Goal: Transaction & Acquisition: Book appointment/travel/reservation

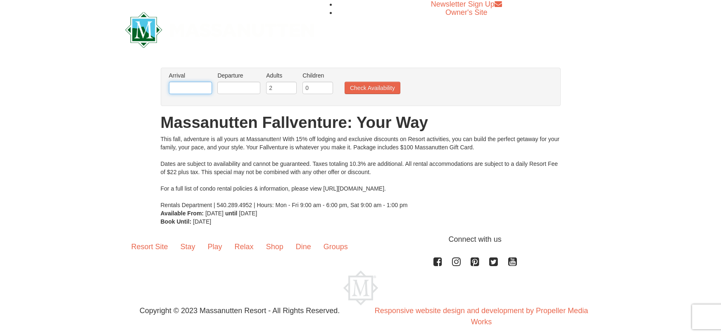
click at [183, 90] on input "text" at bounding box center [190, 88] width 43 height 12
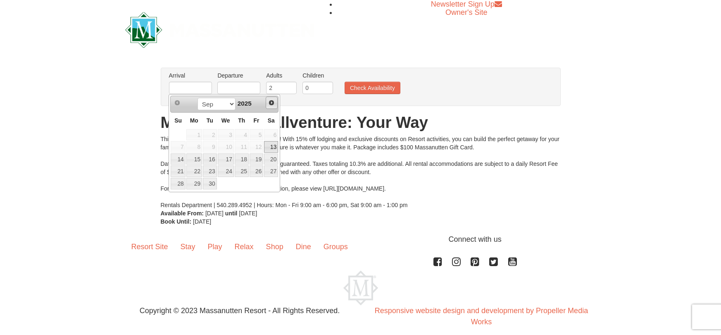
click at [272, 102] on span "Next" at bounding box center [271, 103] width 7 height 7
click at [260, 171] on link "24" at bounding box center [256, 172] width 14 height 12
type input "[DATE]"
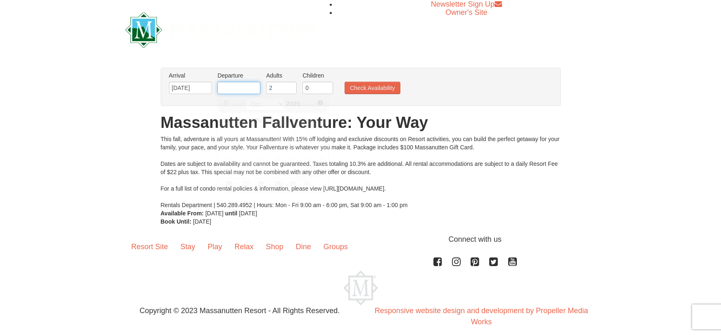
click at [227, 89] on input "text" at bounding box center [238, 88] width 43 height 12
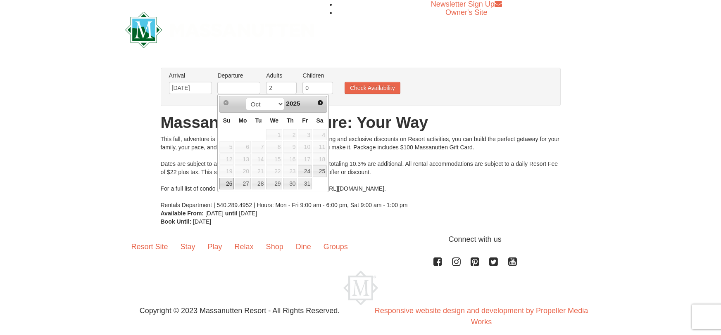
click at [226, 185] on link "26" at bounding box center [226, 184] width 14 height 12
type input "[DATE]"
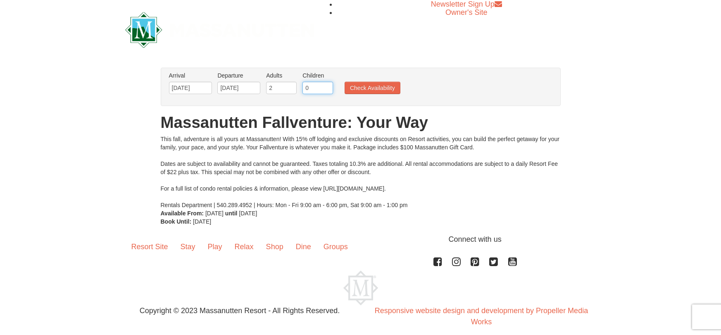
click at [311, 88] on input "0" at bounding box center [317, 88] width 31 height 12
click at [327, 88] on input "1" at bounding box center [317, 88] width 31 height 12
click at [327, 88] on input "2" at bounding box center [317, 88] width 31 height 12
click at [330, 86] on input "3" at bounding box center [317, 88] width 31 height 12
type input "4"
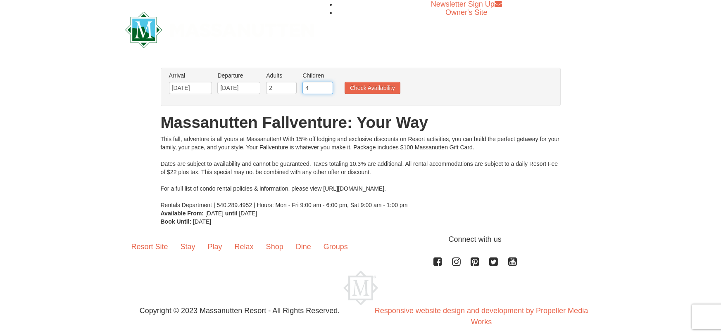
click at [330, 86] on input "4" at bounding box center [317, 88] width 31 height 12
click at [361, 88] on button "Check Availability" at bounding box center [372, 88] width 56 height 12
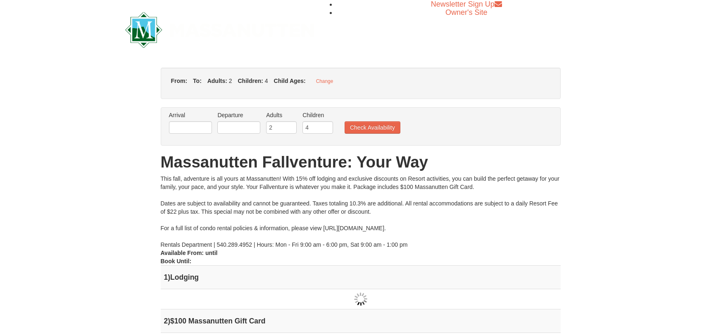
type input "[DATE]"
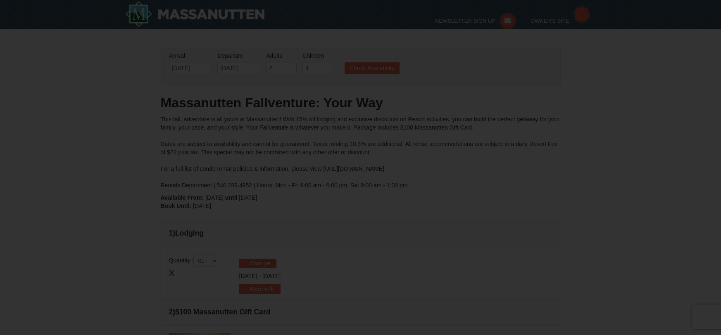
type input "[DATE]"
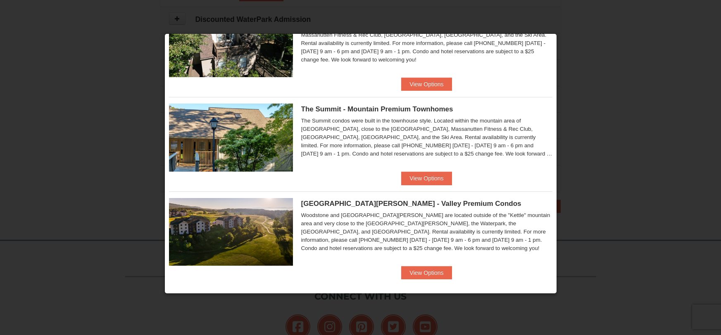
scroll to position [245, 0]
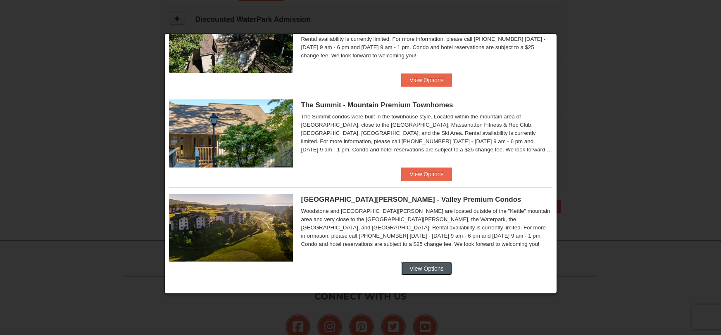
click at [439, 272] on button "View Options" at bounding box center [426, 268] width 50 height 13
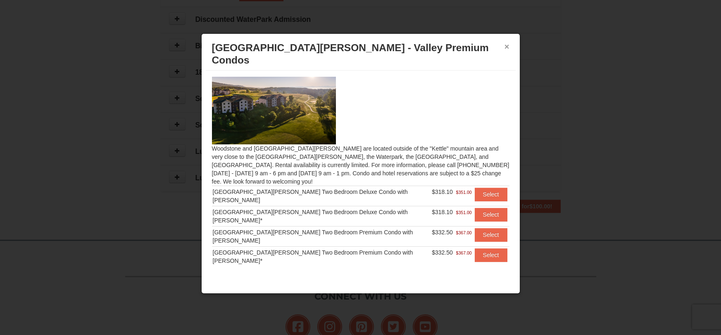
click at [507, 44] on button "×" at bounding box center [506, 47] width 5 height 8
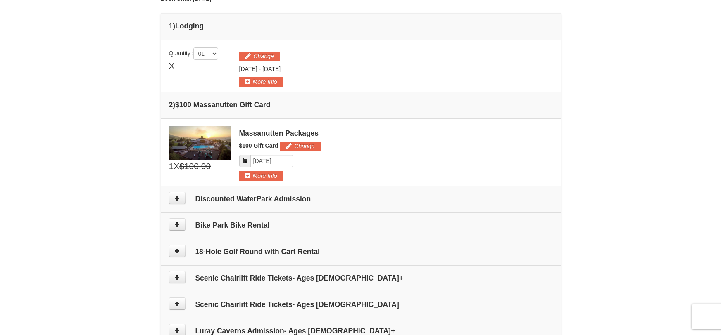
scroll to position [216, 0]
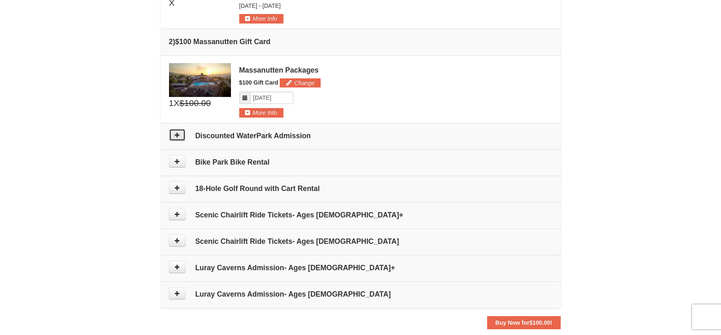
click at [180, 137] on button at bounding box center [177, 135] width 17 height 12
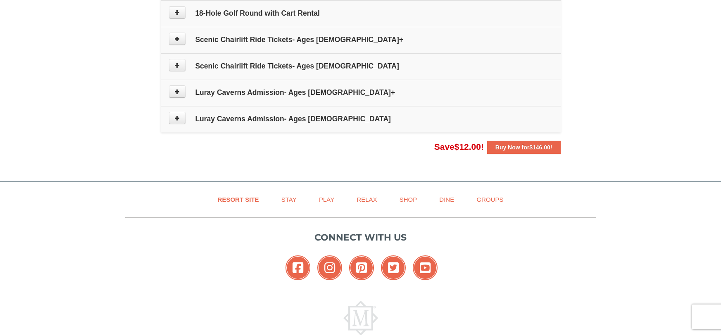
scroll to position [472, 0]
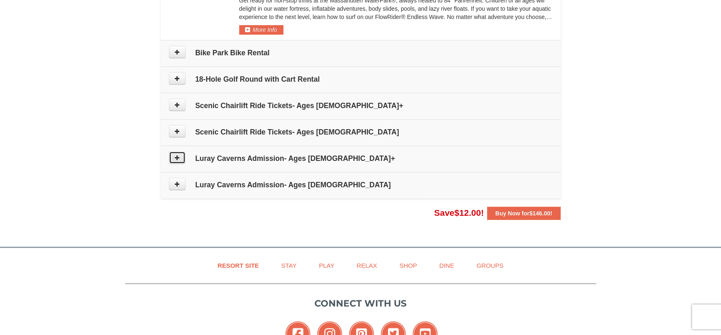
click at [174, 155] on icon at bounding box center [177, 158] width 6 height 6
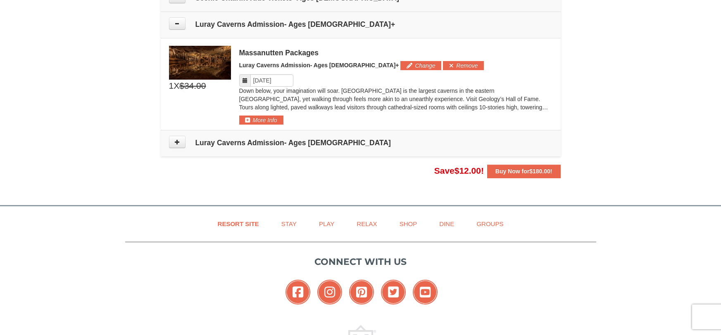
scroll to position [617, 0]
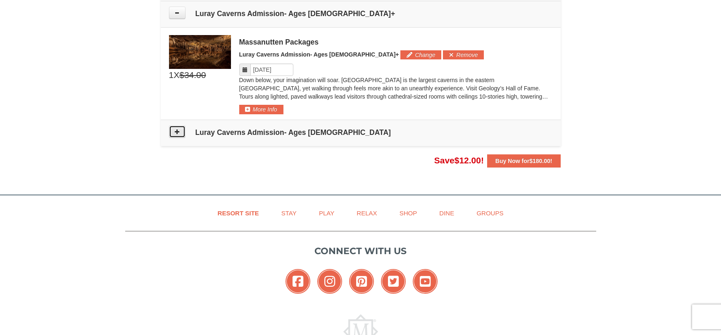
click at [174, 126] on button at bounding box center [177, 132] width 17 height 12
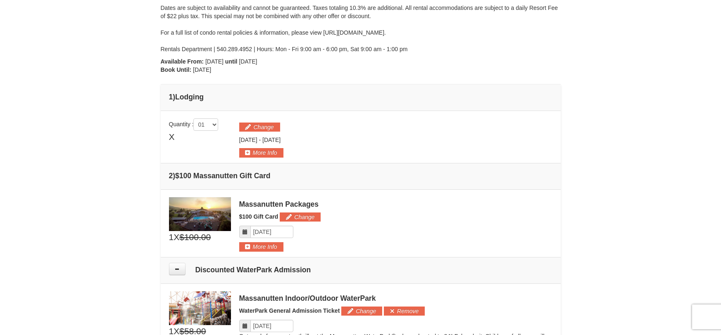
scroll to position [76, 0]
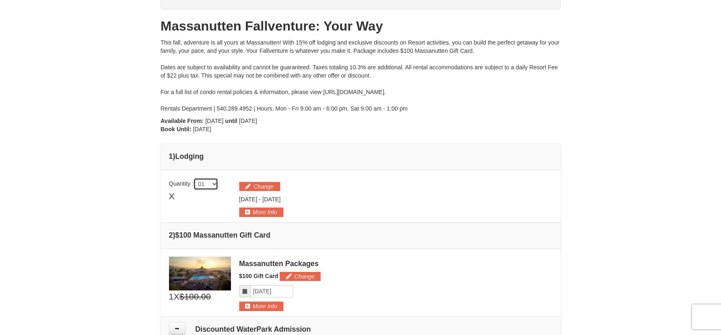
click at [214, 186] on select "01 02 03 04 05" at bounding box center [205, 184] width 25 height 12
select select "2"
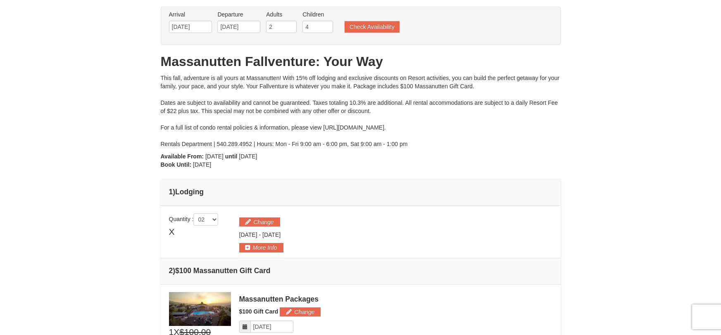
scroll to position [0, 0]
